Goal: Information Seeking & Learning: Learn about a topic

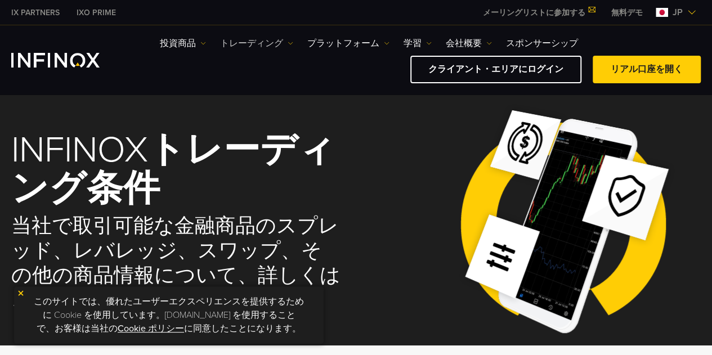
click at [289, 42] on img at bounding box center [291, 44] width 6 height 6
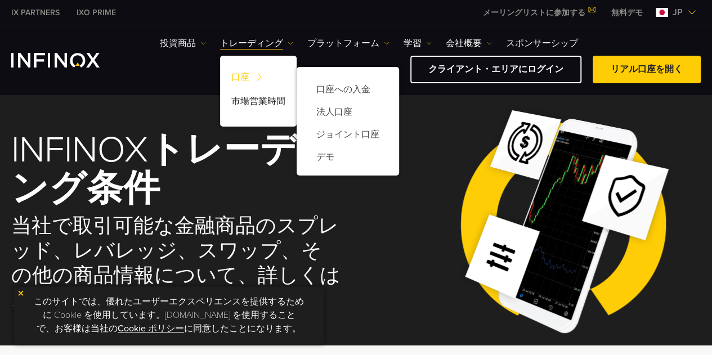
click at [256, 76] on img at bounding box center [259, 76] width 15 height 21
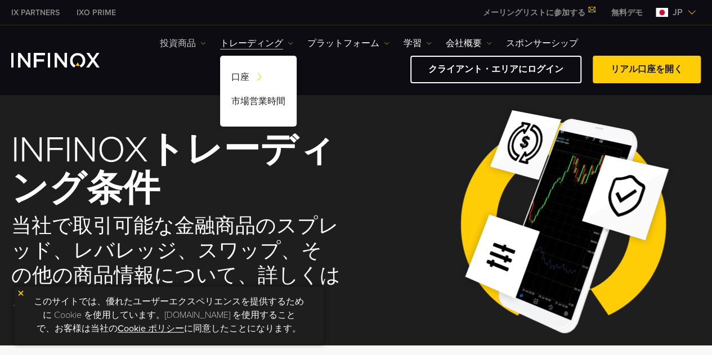
click at [189, 42] on link "投資商品" at bounding box center [183, 44] width 46 height 14
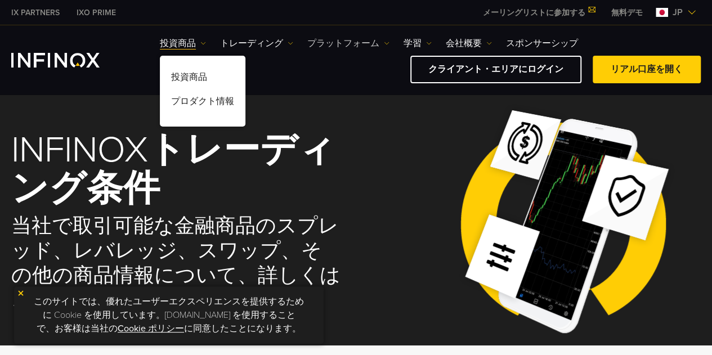
click at [378, 40] on link "プラットフォーム" at bounding box center [348, 44] width 82 height 14
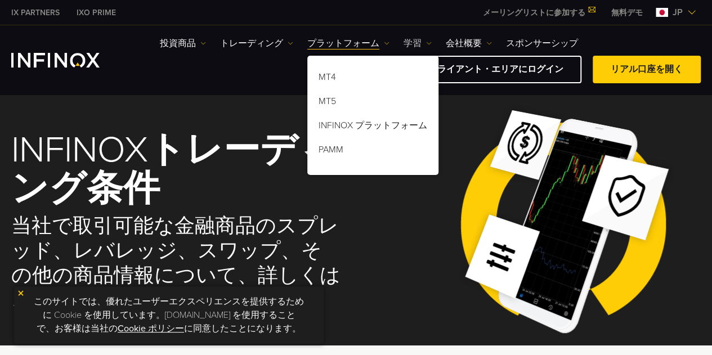
click at [421, 42] on link "学習" at bounding box center [417, 44] width 28 height 14
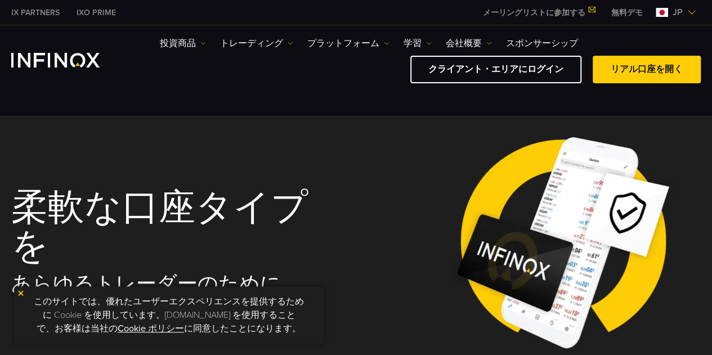
drag, startPoint x: 0, startPoint y: 0, endPoint x: 351, endPoint y: 98, distance: 364.5
click at [356, 37] on link "プラットフォーム" at bounding box center [348, 44] width 82 height 14
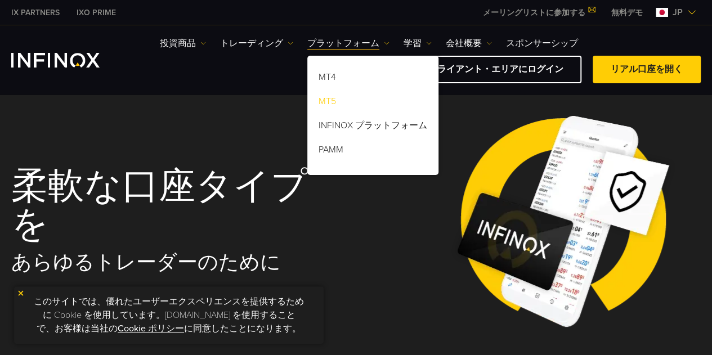
click at [351, 98] on link "MT5" at bounding box center [372, 103] width 131 height 24
click at [339, 105] on link "MT5" at bounding box center [372, 103] width 131 height 24
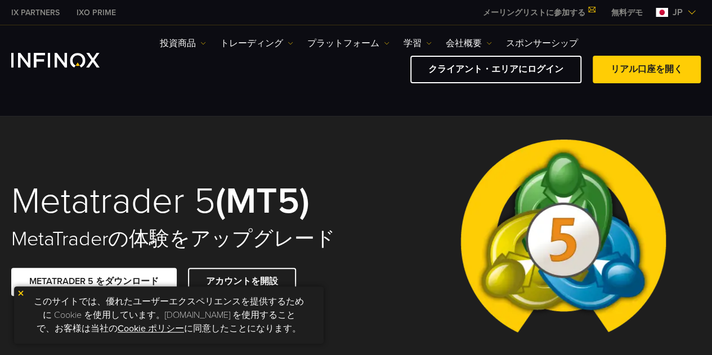
scroll to position [147, 0]
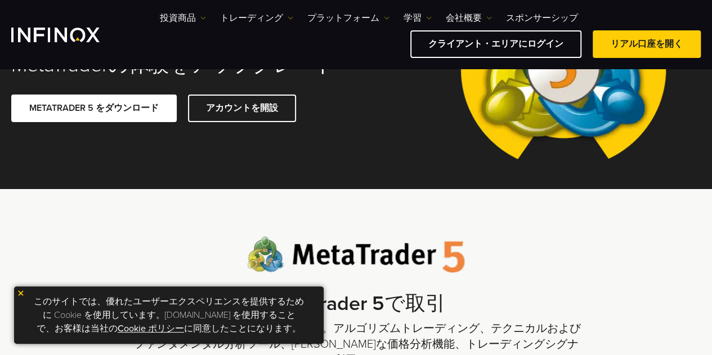
click at [94, 109] on span at bounding box center [94, 109] width 0 height 0
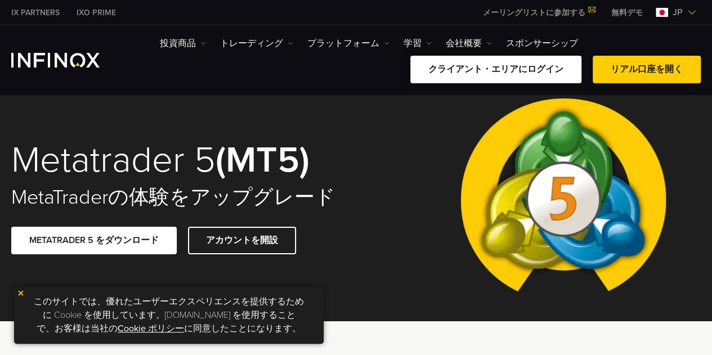
click at [524, 75] on link "クライアント・エリアにログイン" at bounding box center [495, 70] width 171 height 28
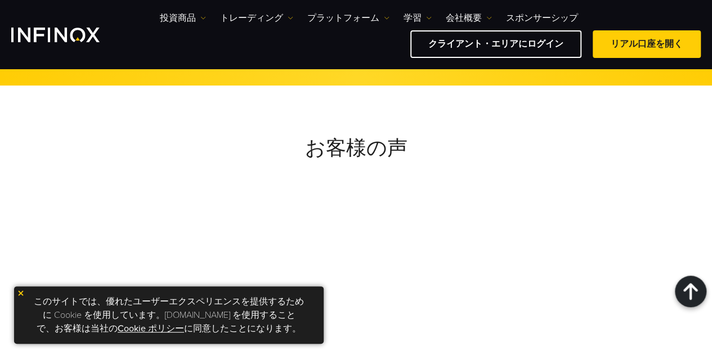
scroll to position [2746, 0]
